Goal: Task Accomplishment & Management: Manage account settings

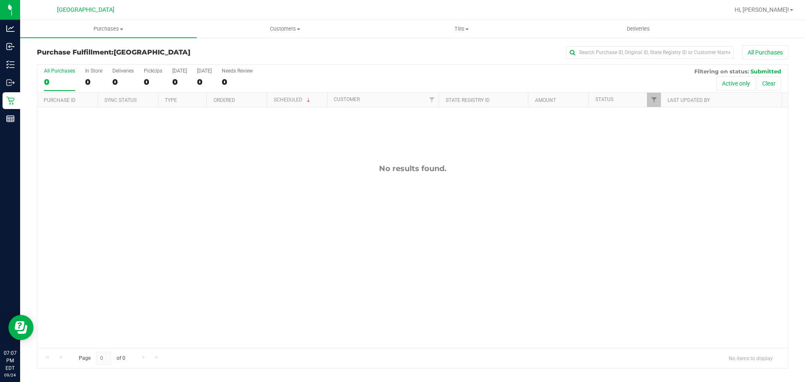
drag, startPoint x: 192, startPoint y: 185, endPoint x: 210, endPoint y: 203, distance: 26.4
click at [193, 185] on div "No results found." at bounding box center [412, 255] width 750 height 297
click at [400, 187] on div "No results found." at bounding box center [412, 255] width 750 height 297
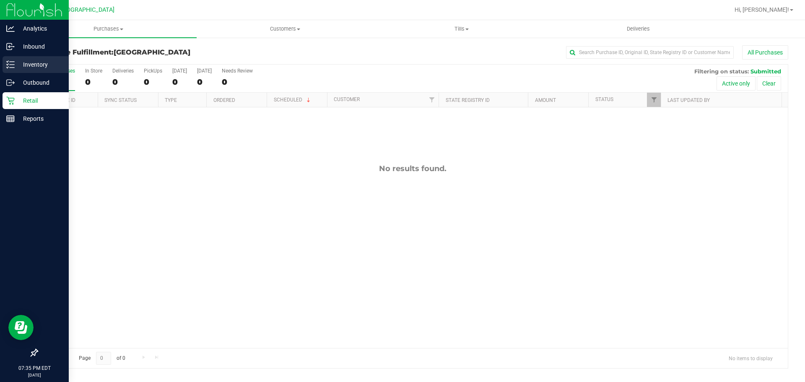
click at [0, 70] on link "Inventory" at bounding box center [34, 65] width 69 height 18
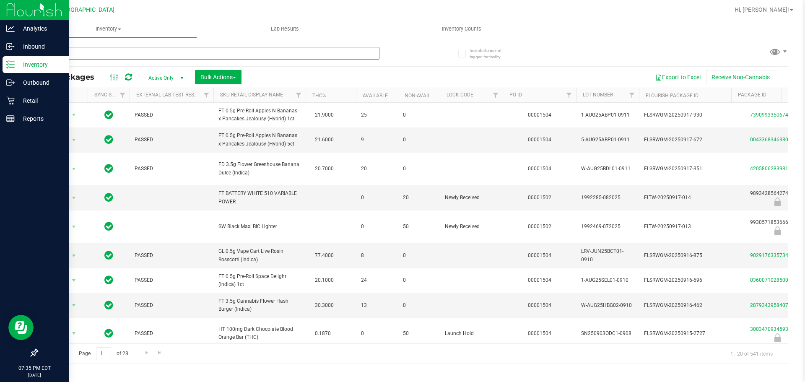
click at [161, 53] on input "text" at bounding box center [208, 53] width 343 height 13
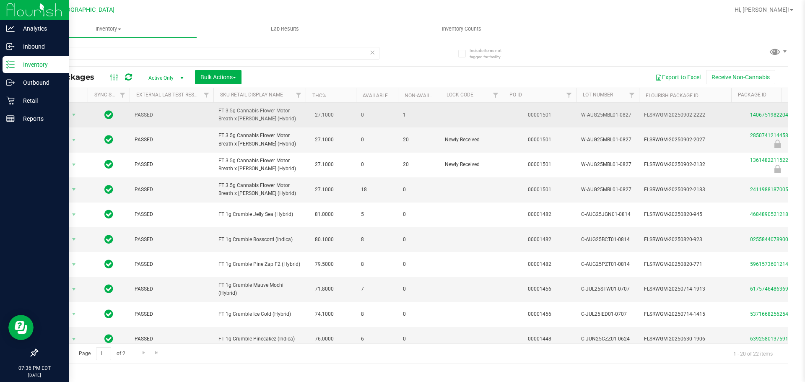
click at [252, 112] on span "FT 3.5g Cannabis Flower Motor Breath x [PERSON_NAME] (Hybrid)" at bounding box center [259, 115] width 82 height 16
copy td "FT 3.5g Cannabis Flower Motor Breath x [PERSON_NAME] (Hybrid)"
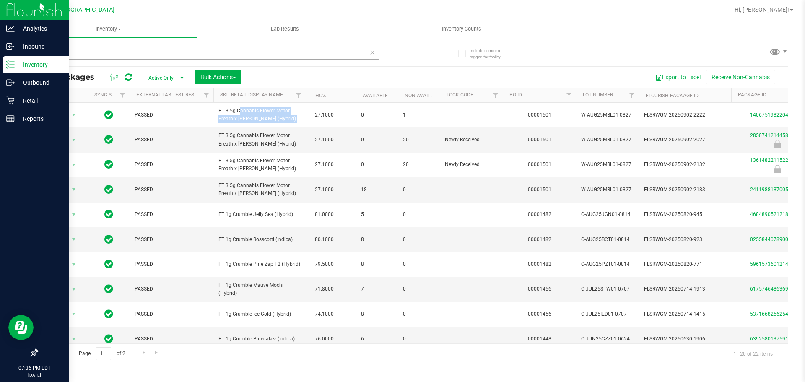
drag, startPoint x: 105, startPoint y: 63, endPoint x: 100, endPoint y: 57, distance: 8.3
click at [105, 62] on div "MBL" at bounding box center [208, 56] width 343 height 19
click at [96, 55] on input "MBL" at bounding box center [208, 53] width 343 height 13
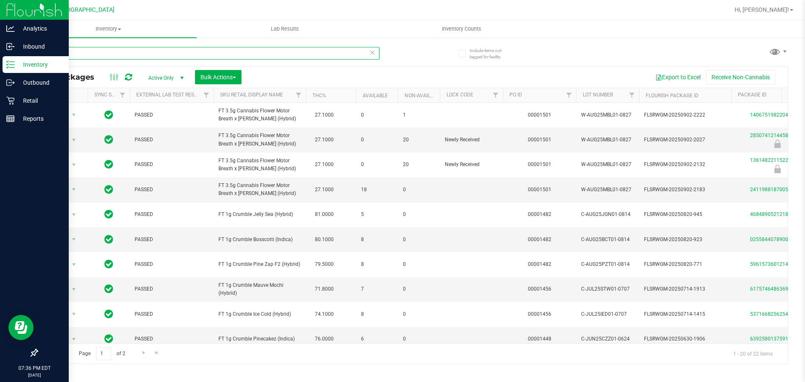
paste input "FT 3.5g Cannabis Flower Motor Breath x [PERSON_NAME] (Hybrid)"
type input "FT 3.5g Cannabis Flower Motor Breath x [PERSON_NAME] (Hybrid)"
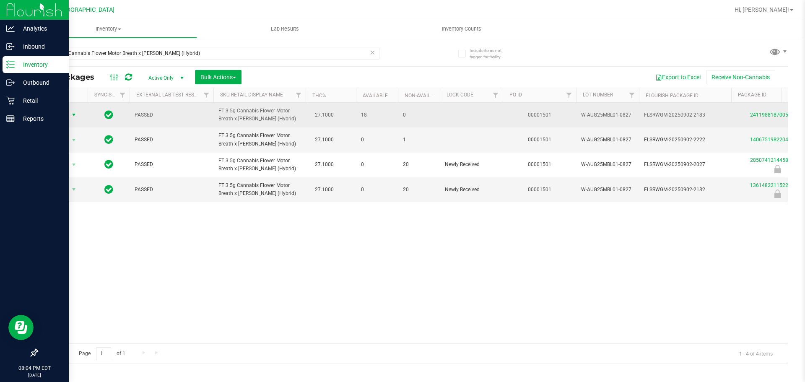
click at [55, 119] on span "Action" at bounding box center [57, 115] width 23 height 12
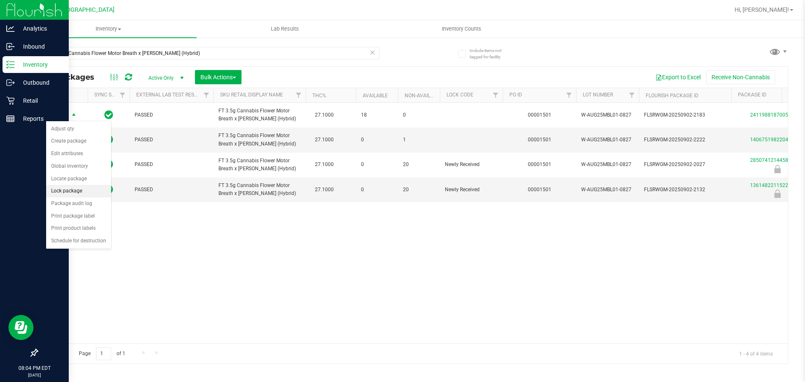
click at [86, 192] on li "Lock package" at bounding box center [78, 191] width 65 height 13
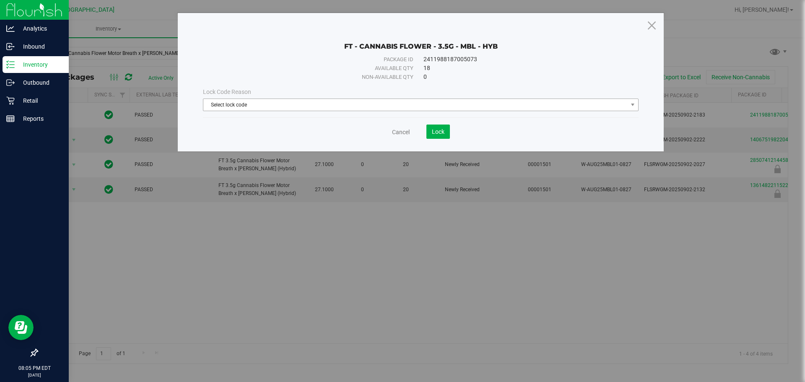
click at [241, 104] on span "Select lock code" at bounding box center [415, 105] width 424 height 12
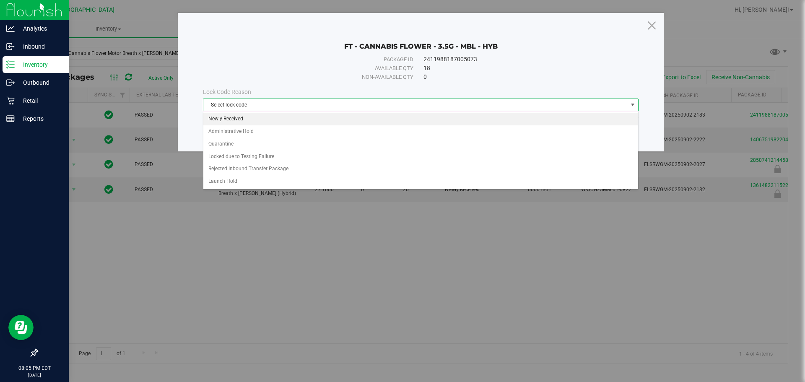
click at [220, 113] on li "Newly Received" at bounding box center [420, 119] width 435 height 13
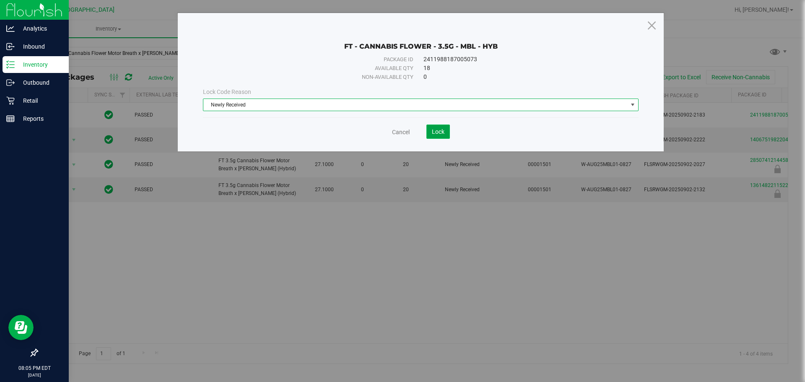
click at [437, 127] on button "Lock" at bounding box center [437, 132] width 23 height 14
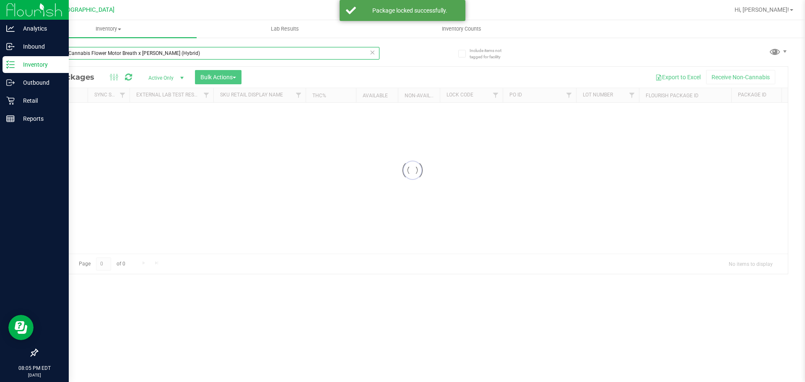
click at [178, 47] on input "FT 3.5g Cannabis Flower Motor Breath x [PERSON_NAME] (Hybrid)" at bounding box center [208, 53] width 343 height 13
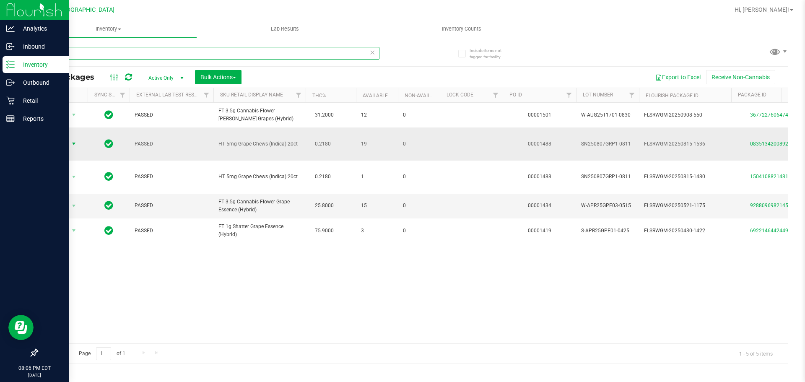
type input "grape"
click at [75, 145] on span "select" at bounding box center [73, 143] width 7 height 7
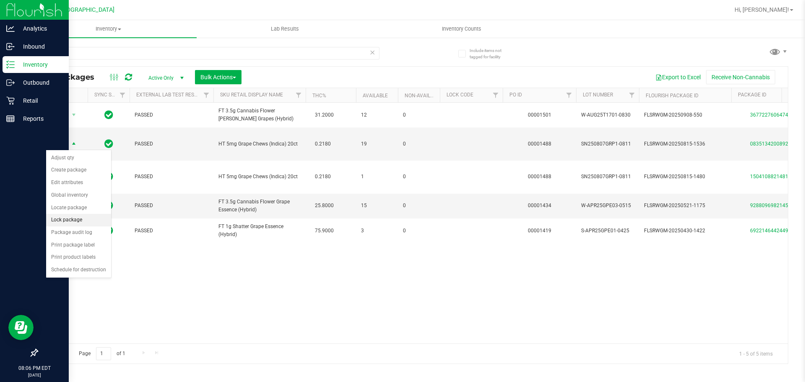
click at [77, 219] on li "Lock package" at bounding box center [78, 220] width 65 height 13
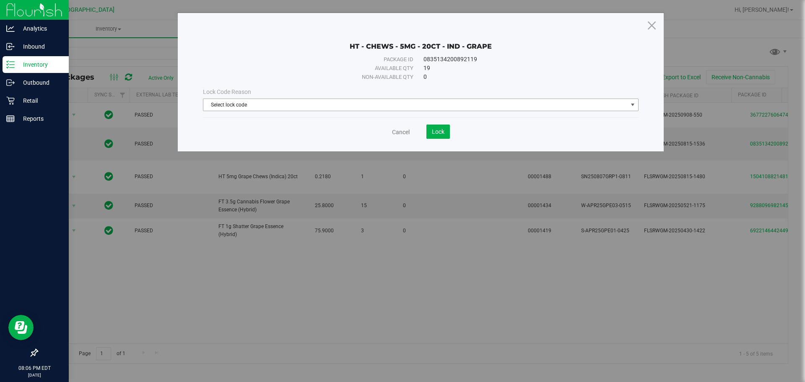
click at [378, 110] on span "Select lock code" at bounding box center [415, 105] width 424 height 12
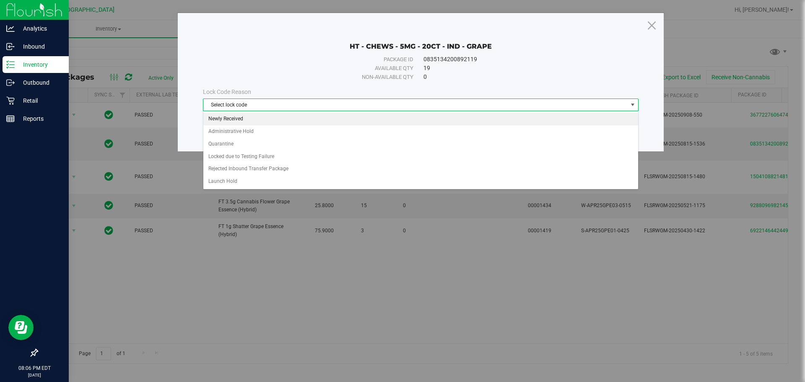
click at [323, 122] on li "Newly Received" at bounding box center [420, 119] width 435 height 13
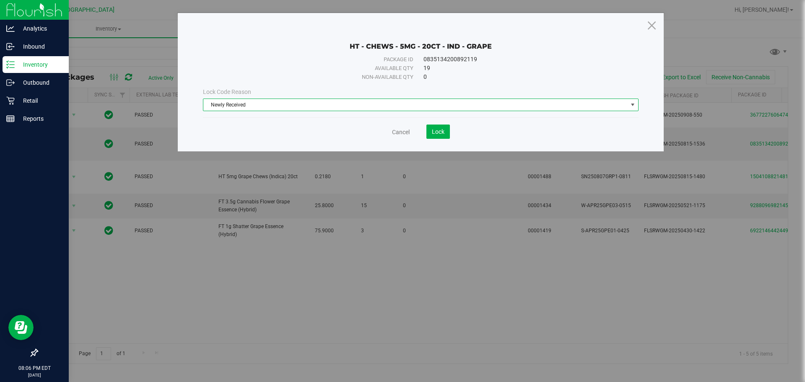
click at [454, 134] on div "Cancel Lock" at bounding box center [421, 132] width 436 height 14
click at [448, 133] on button "Lock" at bounding box center [437, 132] width 23 height 14
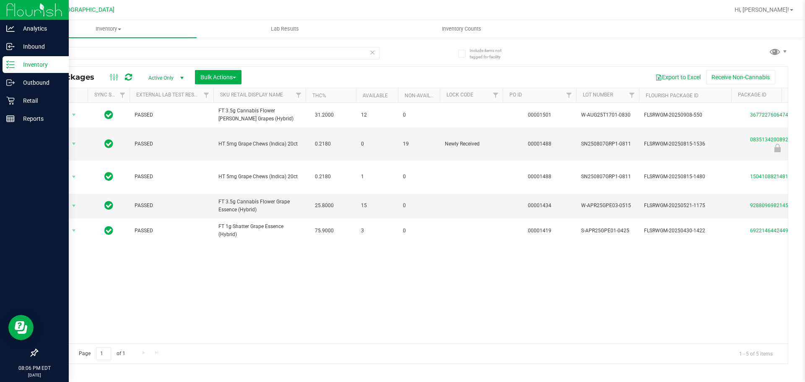
click at [371, 52] on icon at bounding box center [372, 52] width 6 height 10
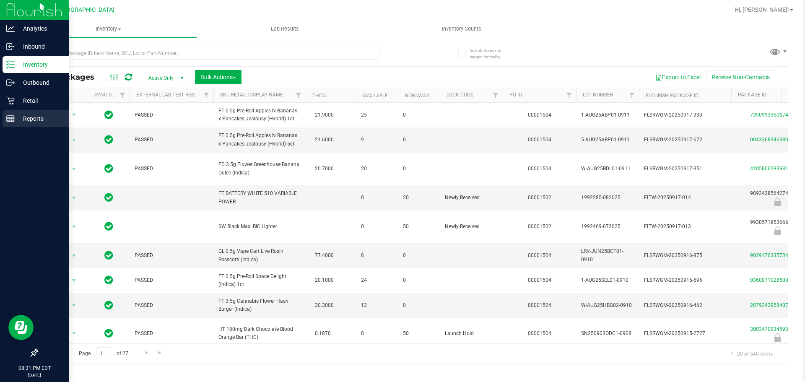
click at [12, 124] on div "Reports" at bounding box center [36, 118] width 66 height 17
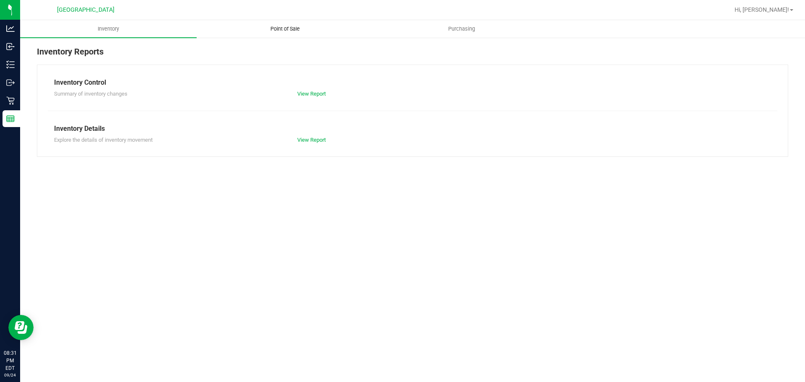
click at [248, 29] on uib-tab-heading "Point of Sale" at bounding box center [285, 29] width 176 height 17
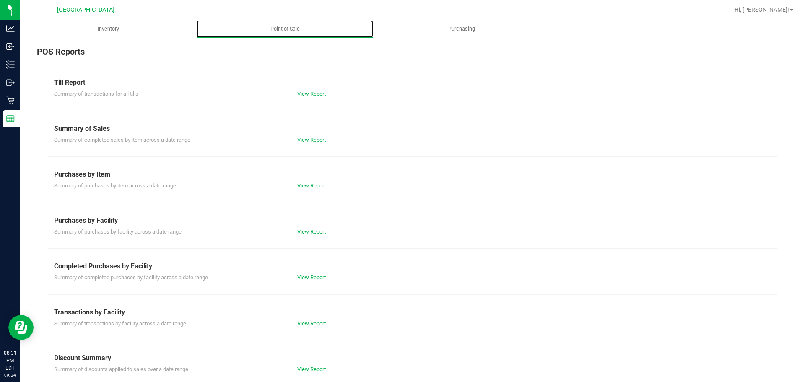
scroll to position [59, 0]
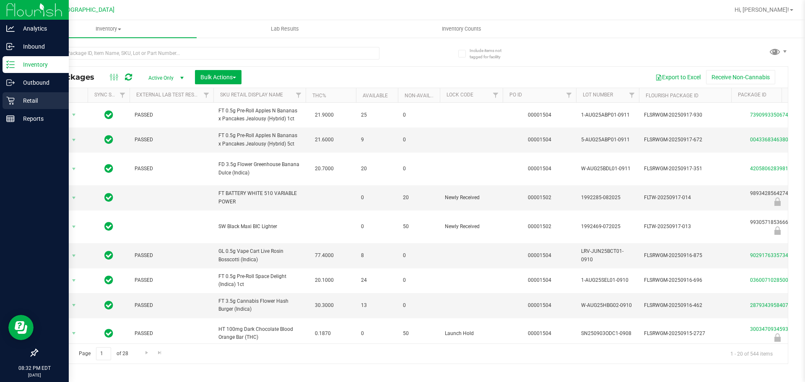
click at [2, 97] on link "Retail" at bounding box center [34, 101] width 69 height 18
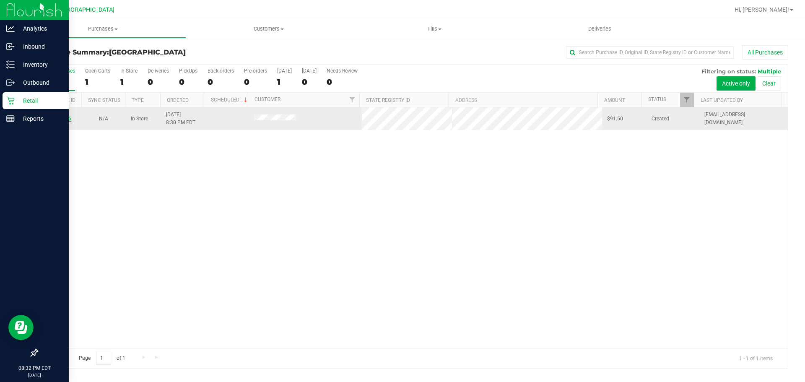
click at [56, 121] on link "12001576" at bounding box center [59, 119] width 23 height 6
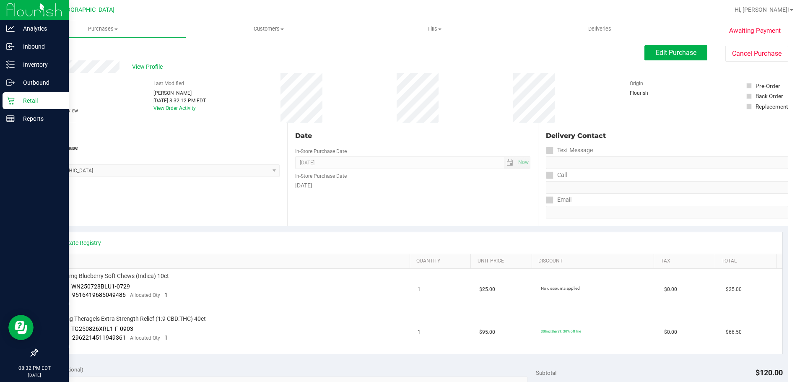
click at [141, 67] on span "View Profile" at bounding box center [149, 66] width 34 height 9
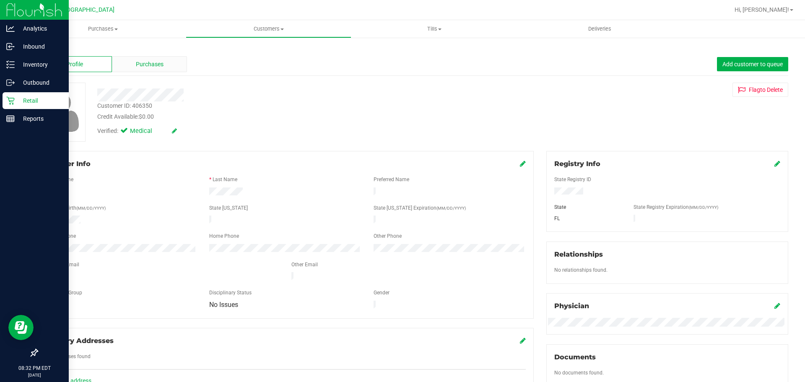
click at [143, 67] on span "Purchases" at bounding box center [150, 64] width 28 height 9
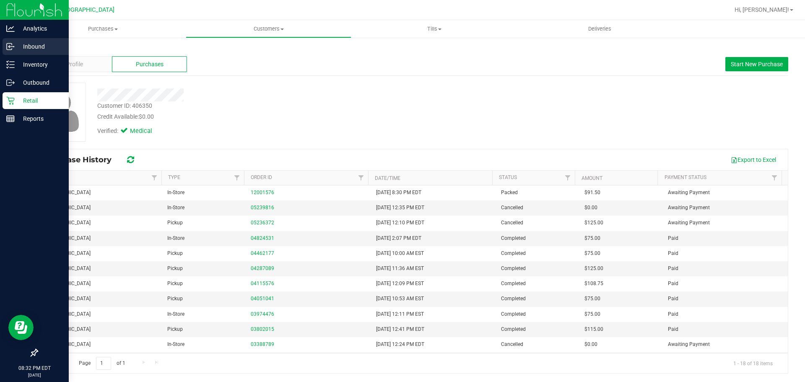
click at [11, 47] on icon at bounding box center [10, 46] width 8 height 8
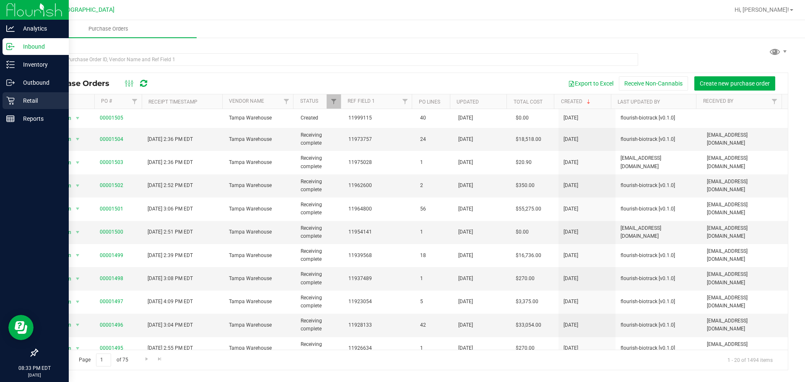
click at [20, 99] on p "Retail" at bounding box center [40, 101] width 50 height 10
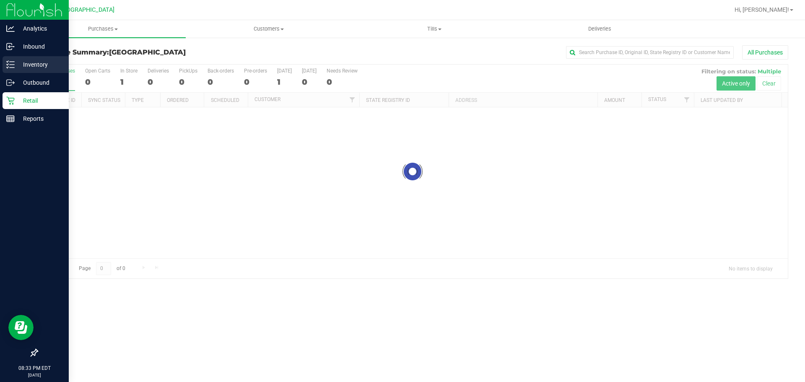
click at [3, 65] on div "Inventory" at bounding box center [36, 64] width 66 height 17
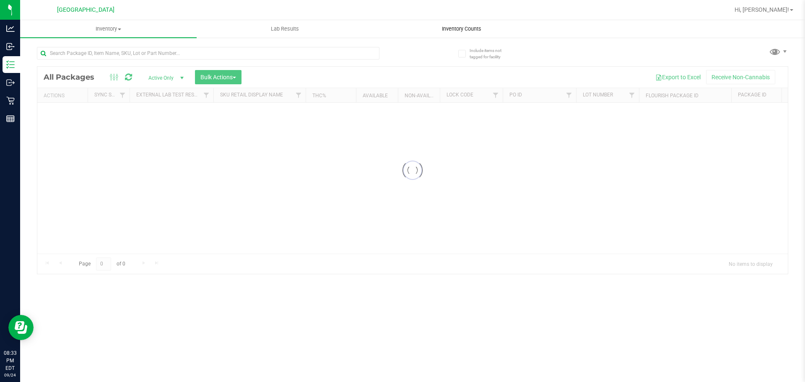
click at [487, 33] on uib-tab-heading "Inventory Counts" at bounding box center [462, 29] width 176 height 17
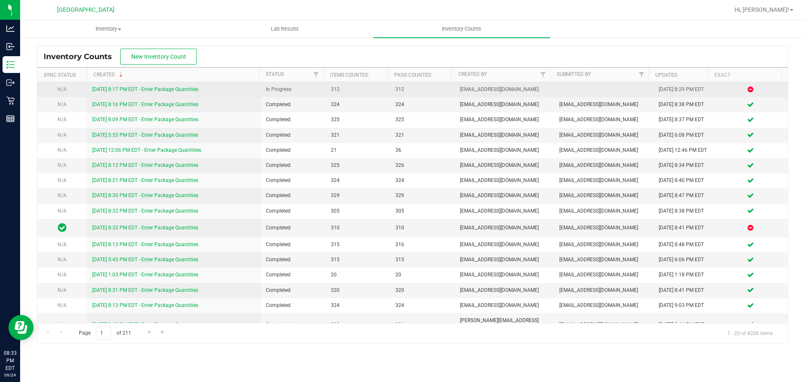
click at [138, 92] on link "9/24/25 8:17 PM EDT - Enter Package Quantities" at bounding box center [145, 89] width 106 height 6
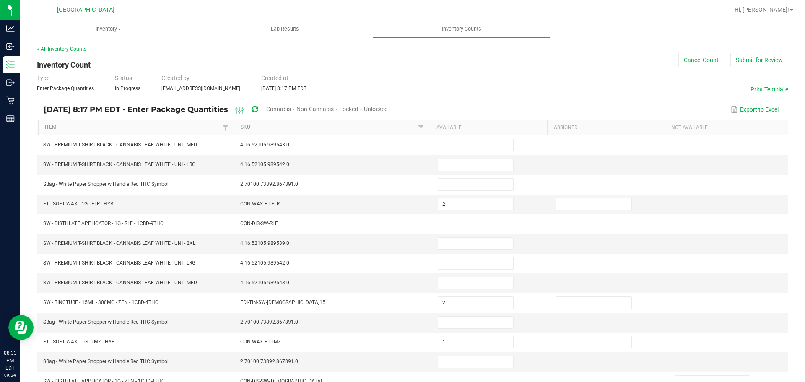
click at [291, 106] on span "Cannabis" at bounding box center [278, 109] width 25 height 7
type input "2"
type input "1"
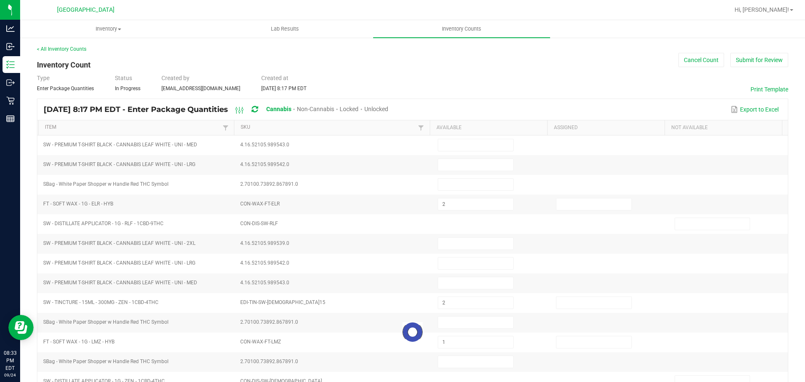
type input "3"
type input "1"
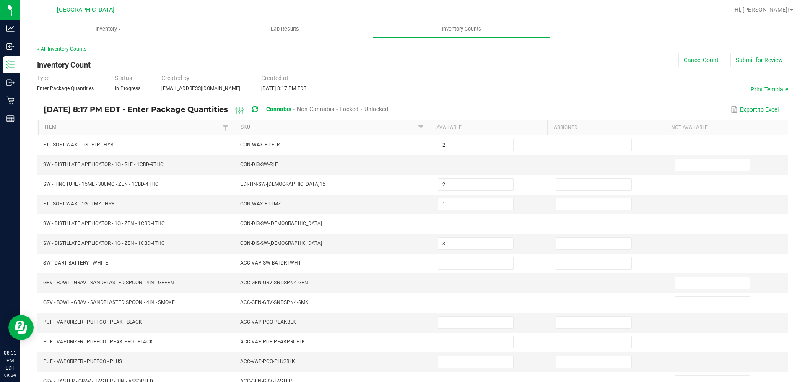
click at [388, 111] on span "Unlocked" at bounding box center [376, 109] width 24 height 7
type input "1"
type input "3"
type input "1"
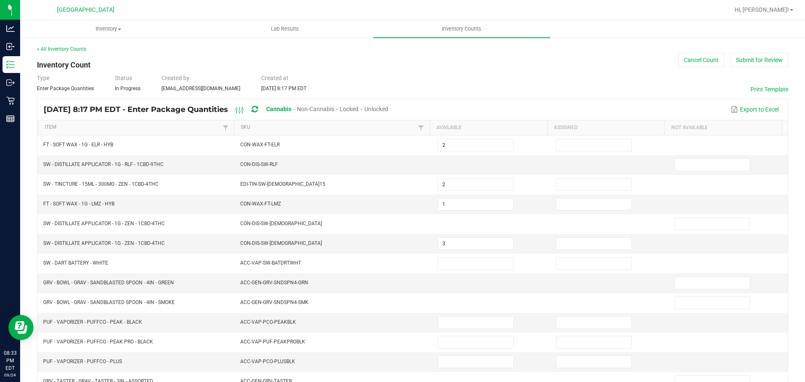
type input "2"
type input "10"
type input "8"
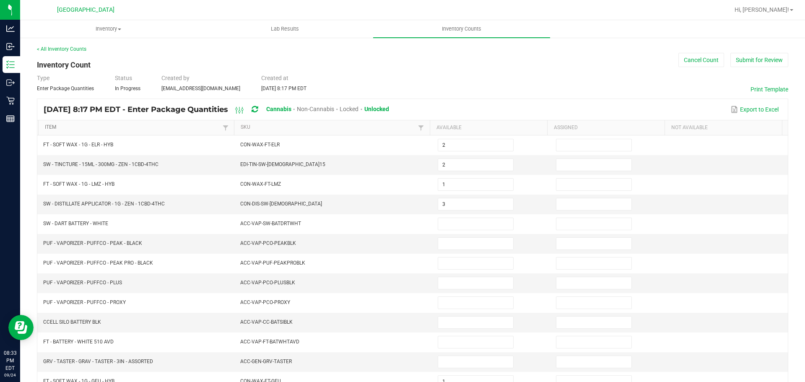
click at [174, 129] on link "Item" at bounding box center [132, 127] width 175 height 7
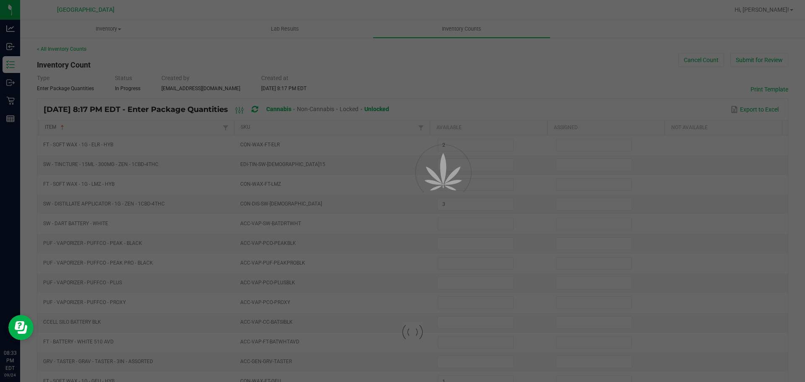
type input "20"
type input "7"
type input "2"
type input "13"
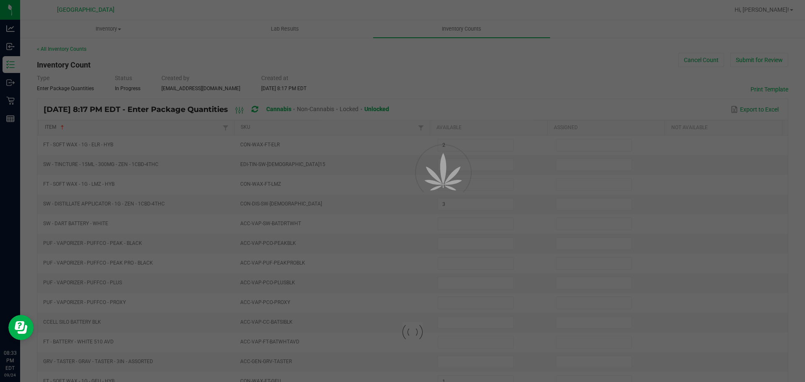
type input "16"
type input "11"
type input "7"
type input "16"
type input "7"
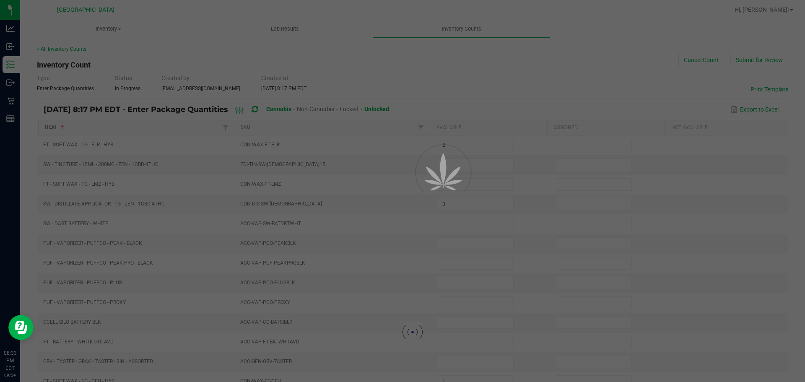
type input "13"
type input "19"
type input "7"
type input "5"
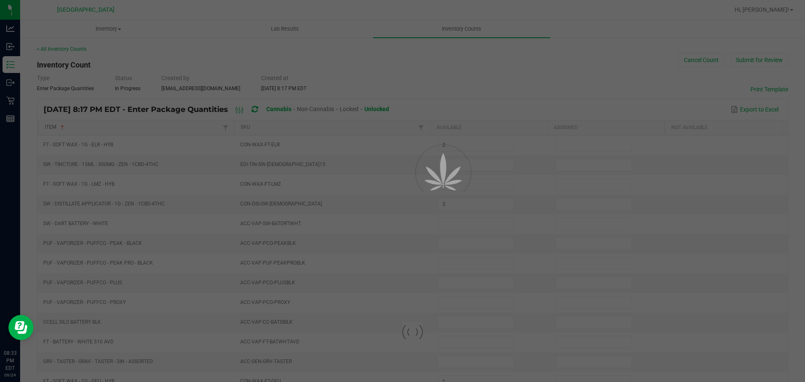
type input "7"
type input "9"
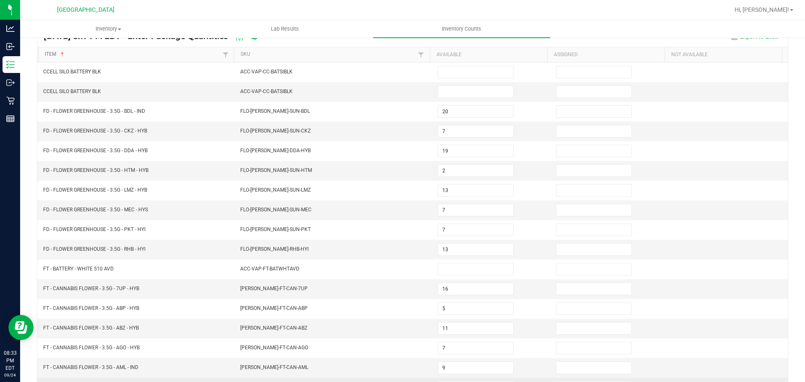
scroll to position [177, 0]
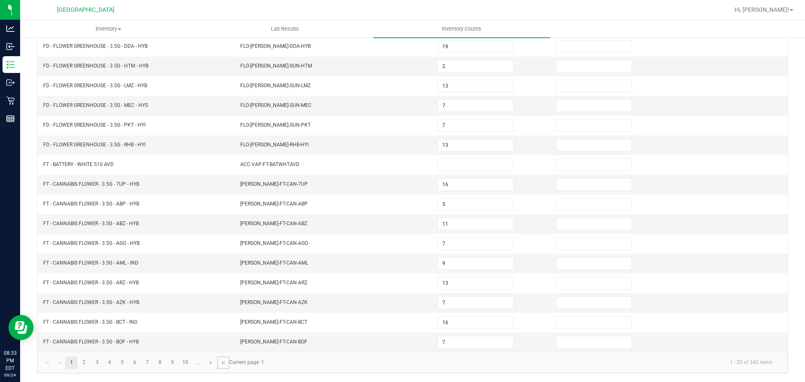
click at [220, 363] on link at bounding box center [223, 362] width 12 height 13
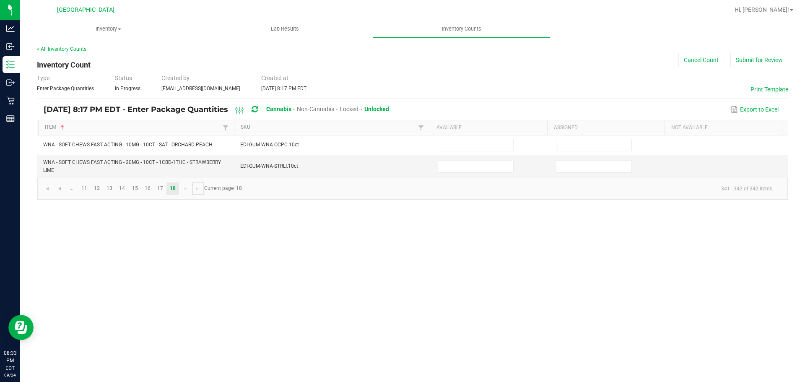
scroll to position [0, 0]
click at [63, 186] on link at bounding box center [59, 188] width 12 height 13
type input "2"
type input "11"
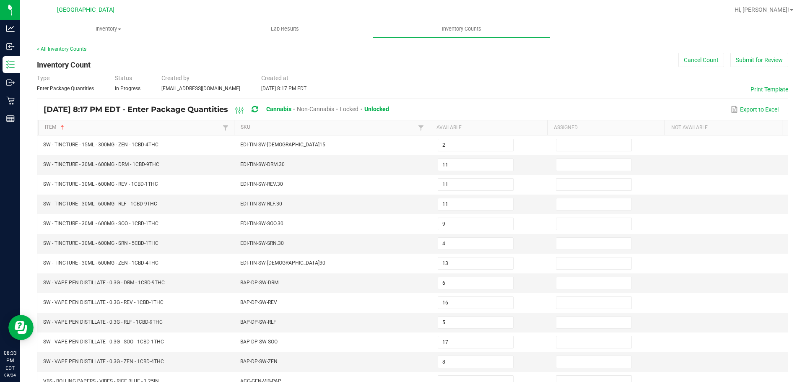
scroll to position [177, 0]
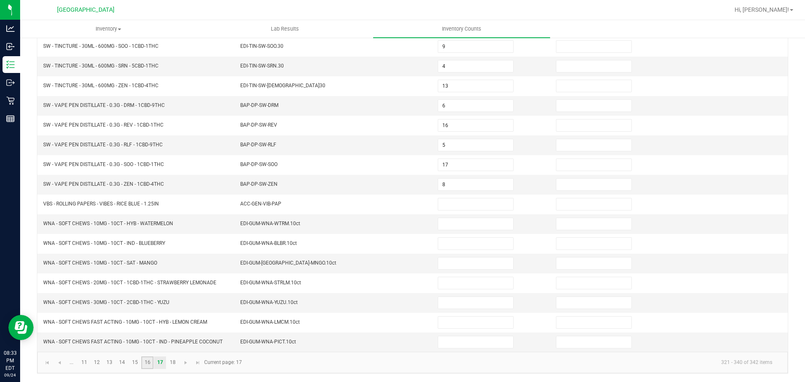
click at [143, 366] on link "16" at bounding box center [147, 362] width 12 height 13
type input "11"
type input "13"
type input "6"
type input "3"
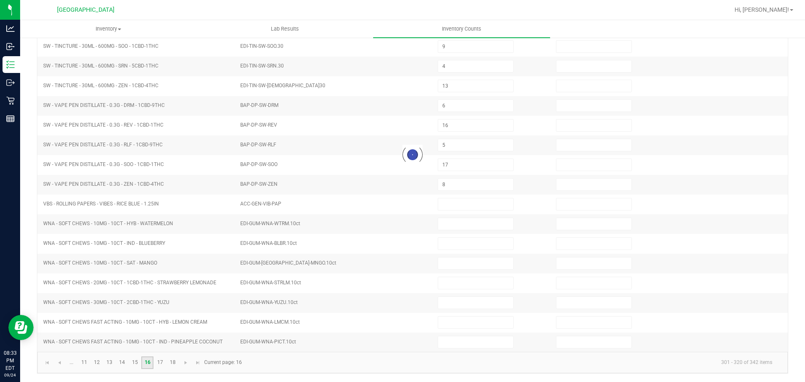
type input "3"
type input "13"
type input "6"
type input "1"
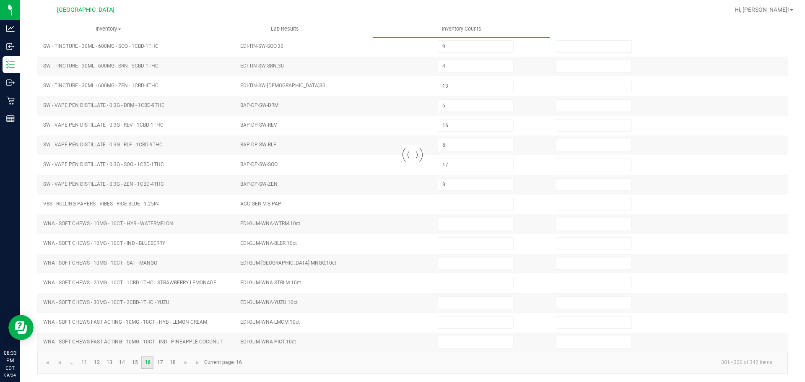
type input "1"
type input "6"
type input "2"
type input "1"
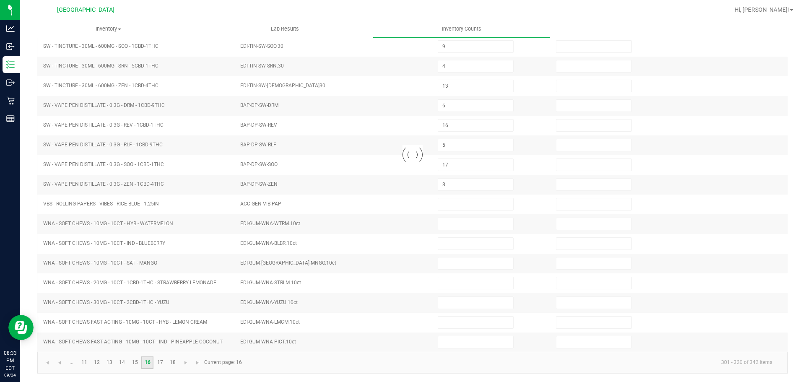
type input "4"
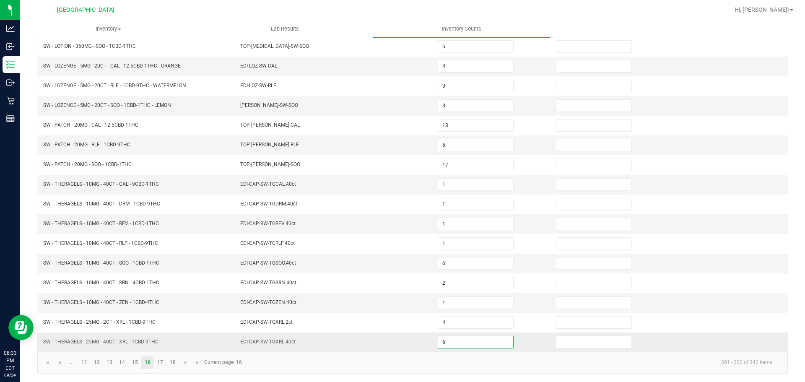
click at [446, 343] on input "6" at bounding box center [475, 342] width 75 height 12
type input "5"
click at [413, 348] on td "EDI-CAP-SW-TGXRL.40ct" at bounding box center [333, 341] width 197 height 19
click at [174, 359] on link "18" at bounding box center [172, 362] width 12 height 13
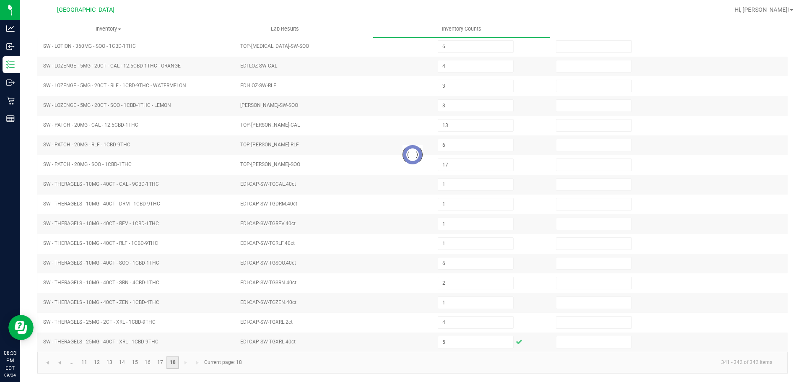
scroll to position [0, 0]
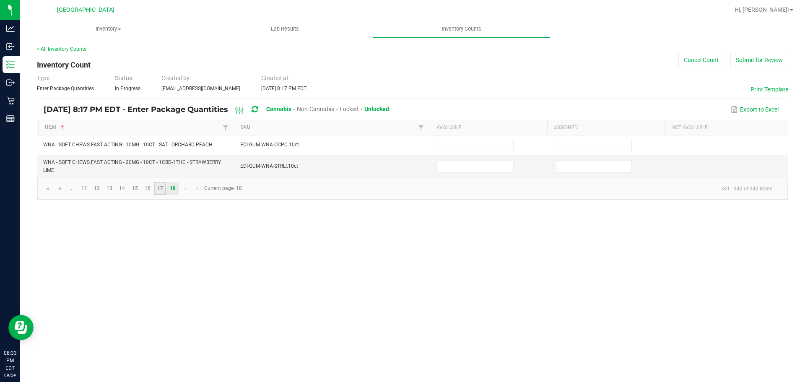
click at [161, 189] on link "17" at bounding box center [160, 188] width 12 height 13
type input "2"
type input "11"
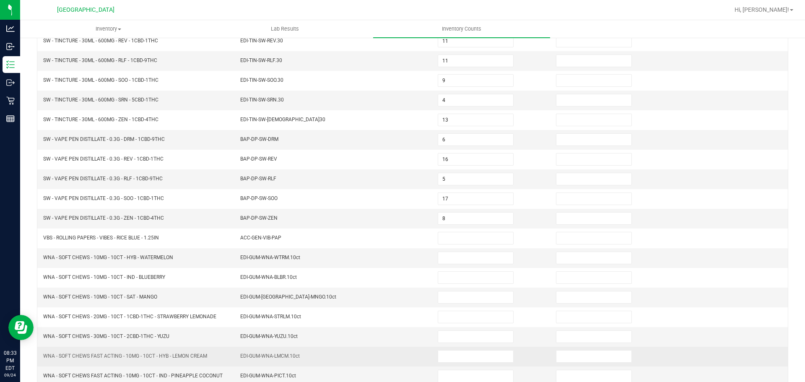
scroll to position [177, 0]
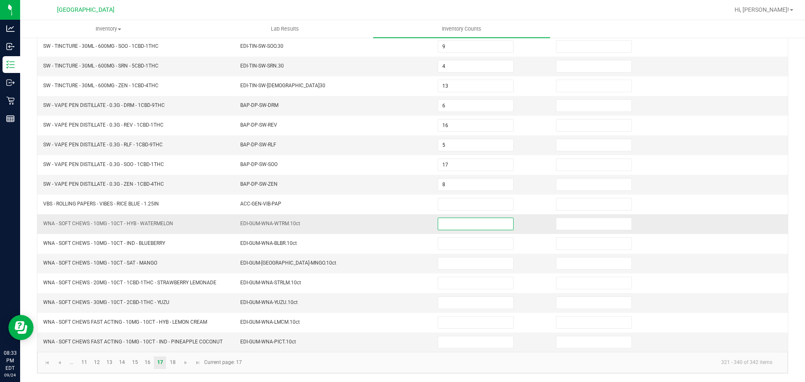
click at [443, 227] on input at bounding box center [475, 224] width 75 height 12
type input "38"
type input "22"
type input "33"
type input "24"
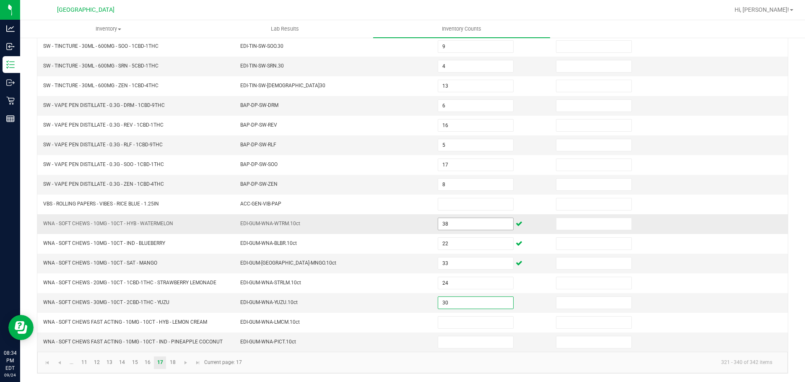
type input "30"
type input "20"
type input "2"
click at [192, 362] on link at bounding box center [198, 362] width 12 height 13
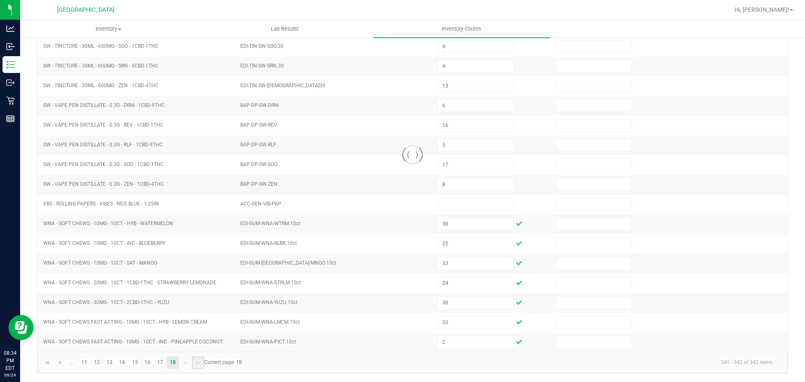
scroll to position [0, 0]
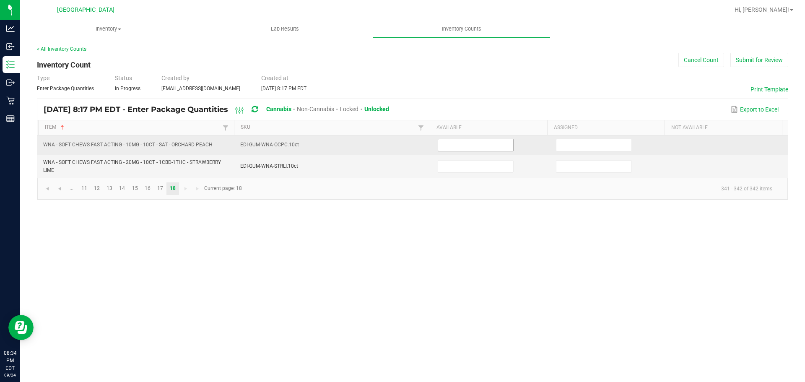
click at [439, 145] on input at bounding box center [475, 145] width 75 height 12
type input "28"
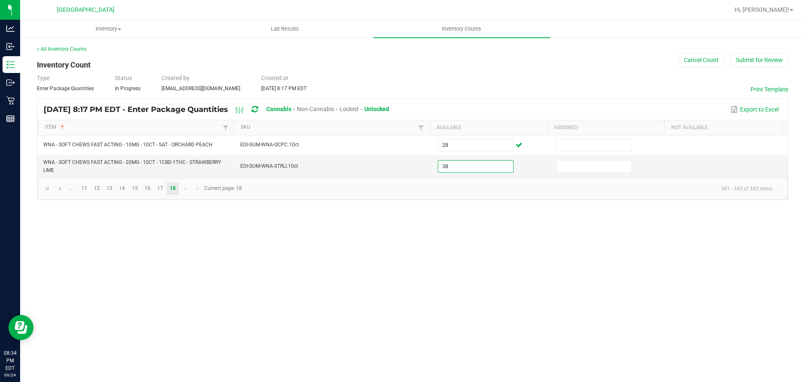
type input "38"
click at [437, 230] on div "Inventory All packages All inventory Waste log Create inventory Lab Results Inv…" at bounding box center [412, 201] width 785 height 362
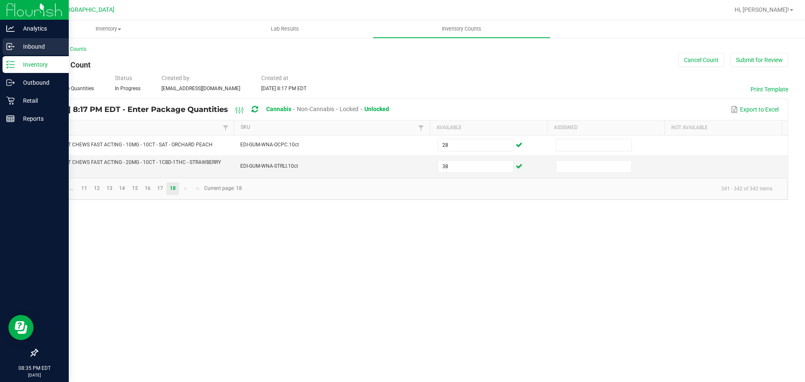
click at [16, 52] on div "Inbound" at bounding box center [36, 46] width 66 height 17
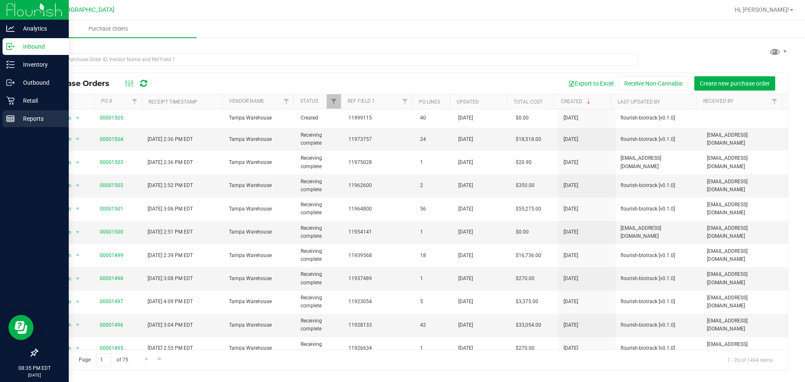
click at [13, 122] on rect at bounding box center [11, 119] width 8 height 6
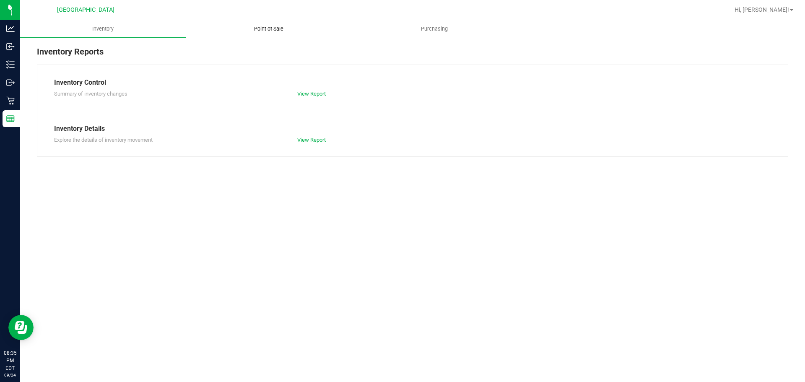
click at [288, 21] on uib-tab-heading "Point of Sale" at bounding box center [268, 29] width 165 height 17
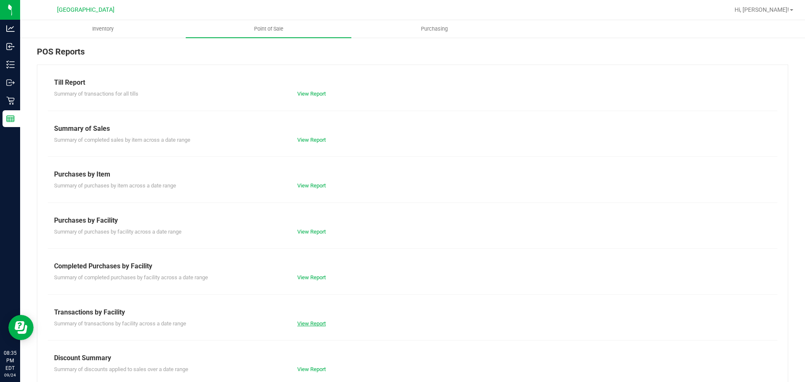
click at [308, 322] on link "View Report" at bounding box center [311, 323] width 29 height 6
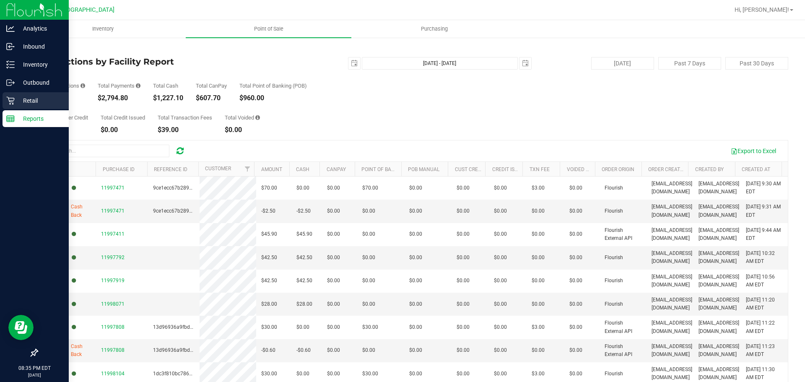
click at [10, 101] on icon at bounding box center [10, 100] width 8 height 8
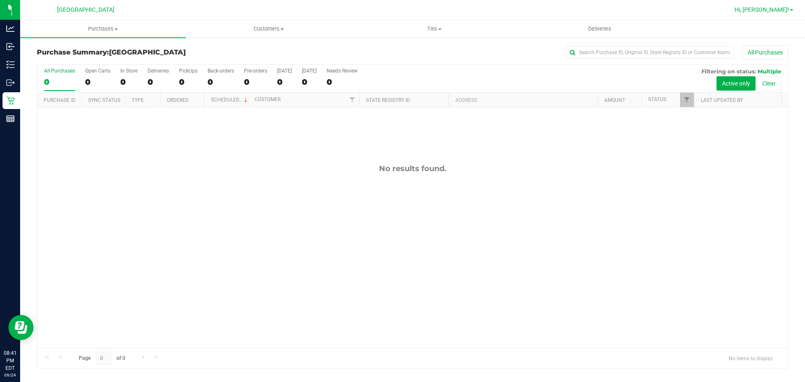
click at [782, 13] on span "Hi, [PERSON_NAME]!" at bounding box center [762, 9] width 55 height 7
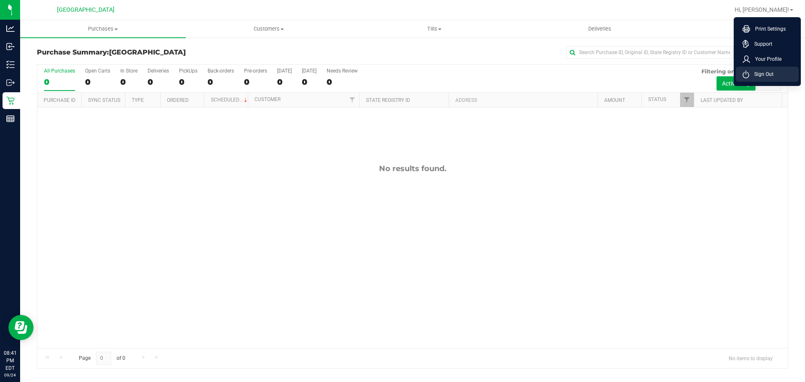
click at [759, 73] on span "Sign Out" at bounding box center [761, 74] width 24 height 8
